Goal: Find specific page/section: Find specific page/section

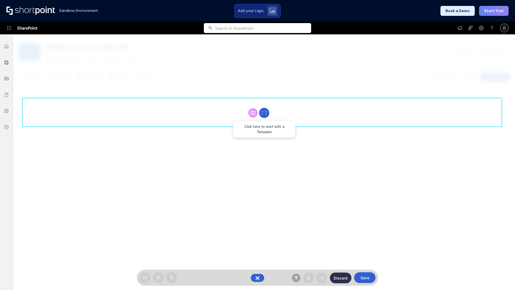
click at [264, 113] on circle at bounding box center [264, 113] width 10 height 10
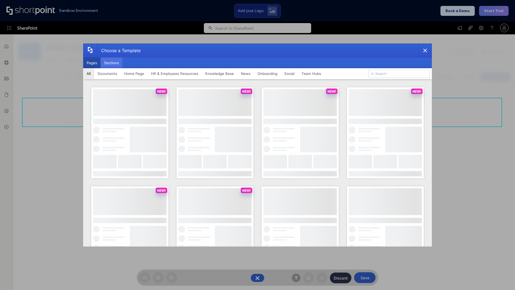
click at [111, 63] on button "Sections" at bounding box center [112, 62] width 22 height 11
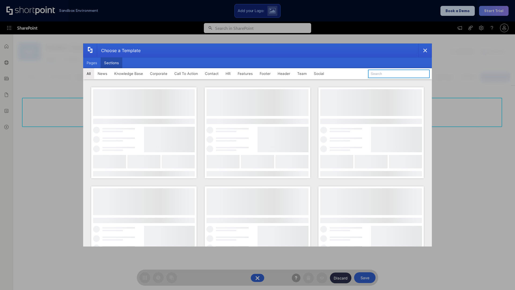
type input "Team Dashboard 2"
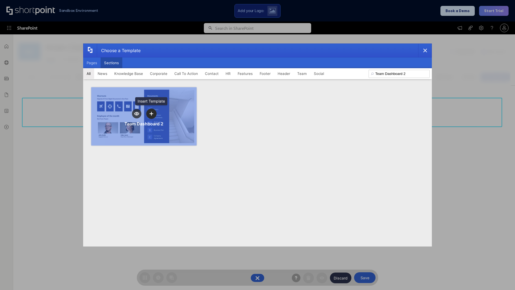
click at [151, 114] on icon "template selector" at bounding box center [151, 114] width 4 height 4
